Goal: Task Accomplishment & Management: Manage account settings

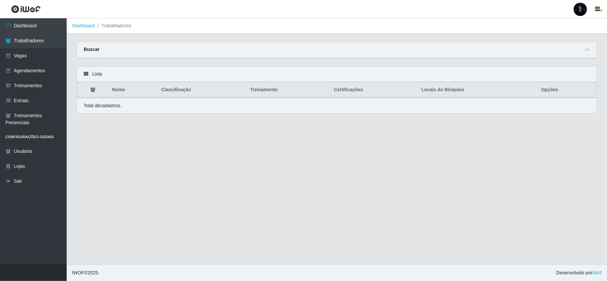
click at [581, 8] on div at bounding box center [579, 9] width 13 height 13
click at [552, 48] on button "Sair" at bounding box center [567, 52] width 60 height 14
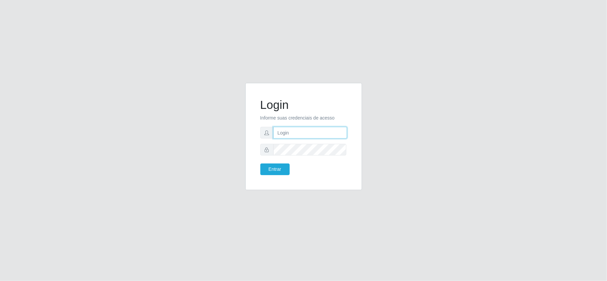
type input "[EMAIL_ADDRESS][DOMAIN_NAME]"
click at [332, 132] on input "[EMAIL_ADDRESS][DOMAIN_NAME]" at bounding box center [310, 133] width 74 height 12
click at [338, 133] on input "[EMAIL_ADDRESS][DOMAIN_NAME]" at bounding box center [310, 133] width 74 height 12
